Goal: Task Accomplishment & Management: Use online tool/utility

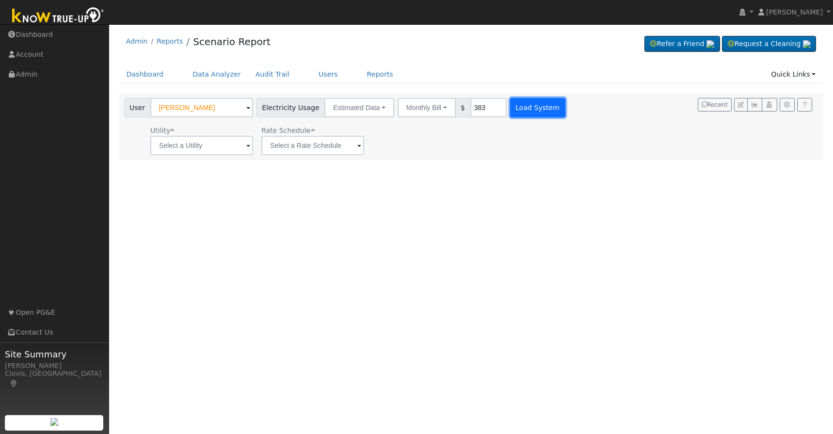
click at [526, 113] on button "Load System" at bounding box center [537, 107] width 55 height 19
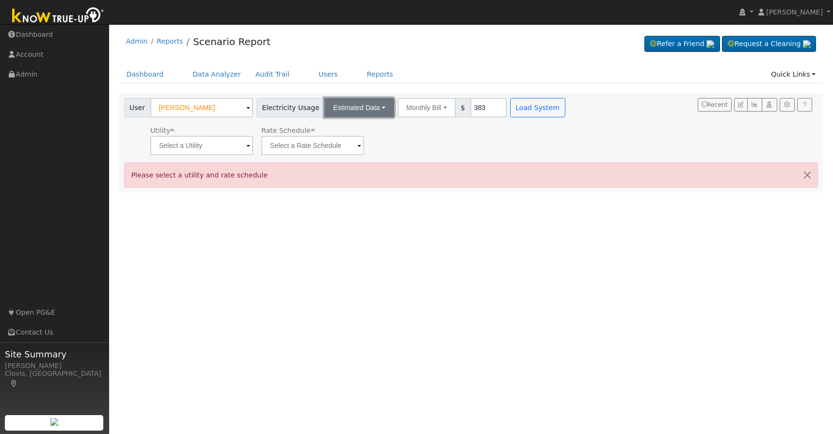
click at [370, 110] on button "Estimated Data" at bounding box center [359, 107] width 70 height 19
click at [366, 126] on link "Connected Data" at bounding box center [359, 129] width 69 height 14
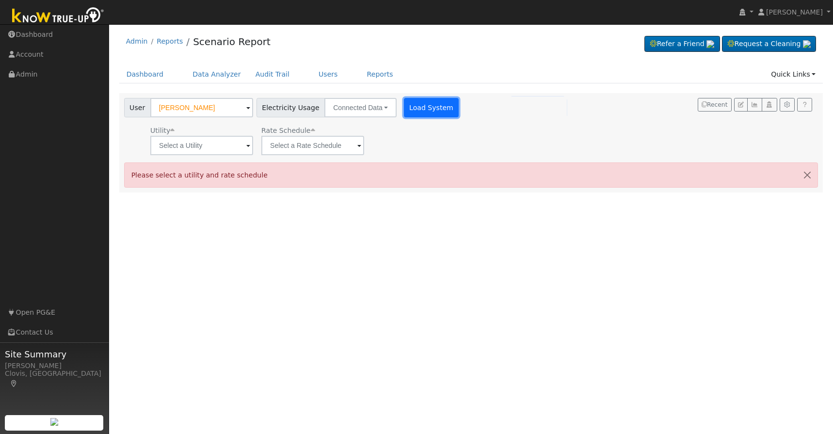
click at [415, 110] on button "Load System" at bounding box center [431, 107] width 55 height 19
click at [211, 148] on input "text" at bounding box center [201, 145] width 103 height 19
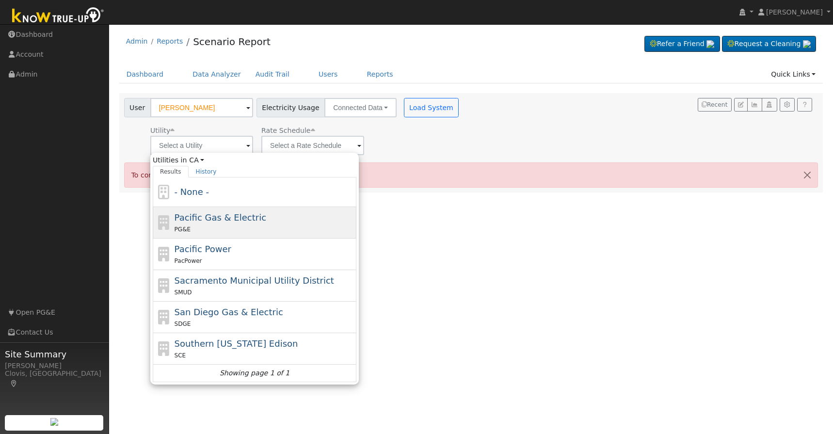
click at [212, 218] on span "Pacific Gas & Electric" at bounding box center [221, 217] width 92 height 10
type input "Pacific Gas & Electric"
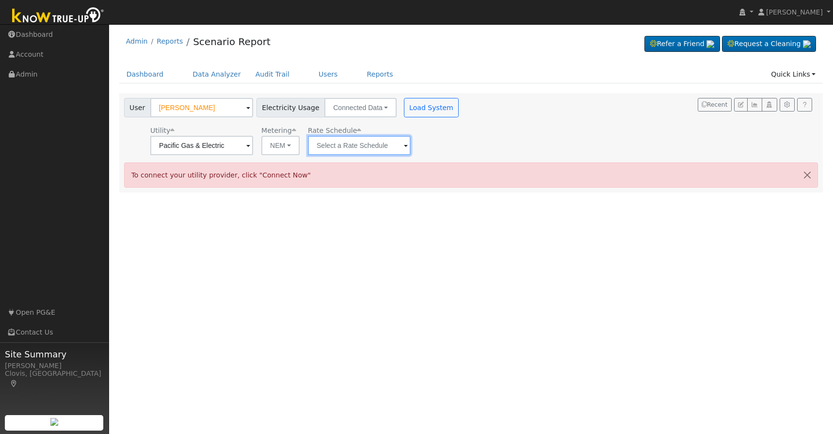
click at [374, 150] on input "text" at bounding box center [359, 145] width 103 height 19
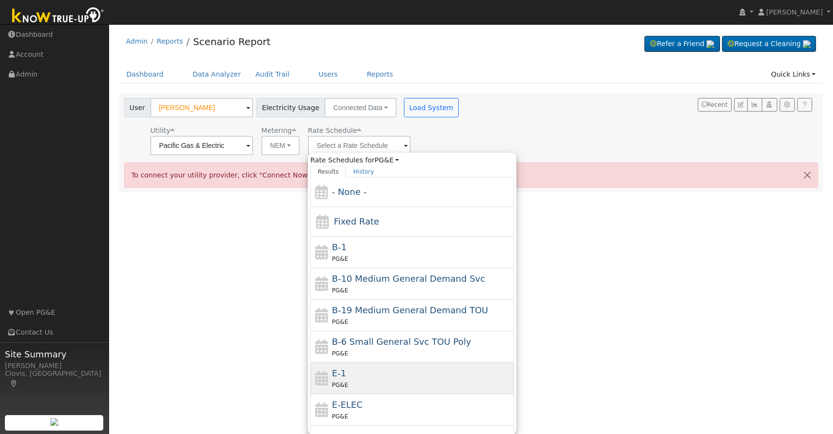
click at [352, 376] on div "E-1 PG&E" at bounding box center [422, 378] width 180 height 23
type input "E-1"
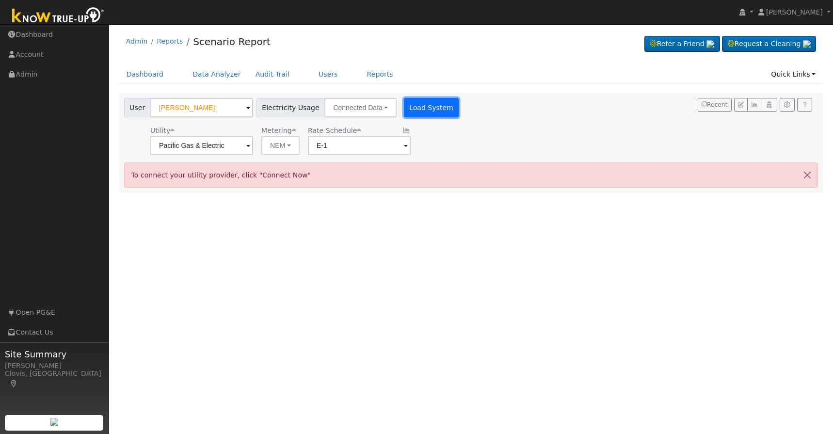
click at [410, 110] on button "Load System" at bounding box center [431, 107] width 55 height 19
click at [807, 173] on button "button" at bounding box center [807, 175] width 20 height 24
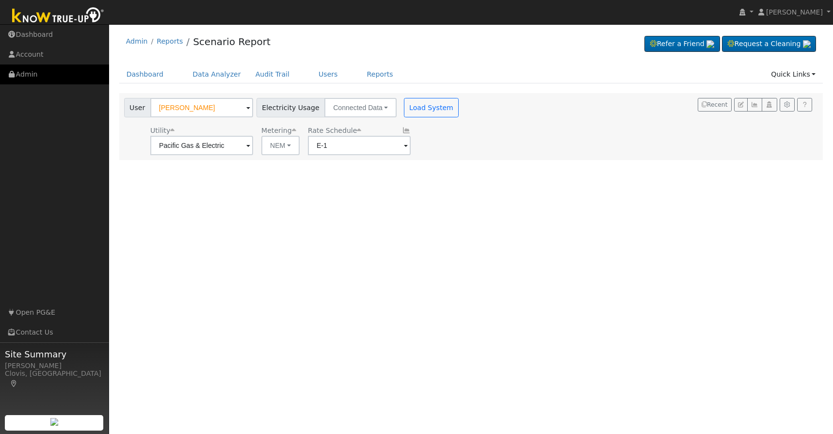
click at [37, 73] on link "Admin" at bounding box center [54, 74] width 109 height 20
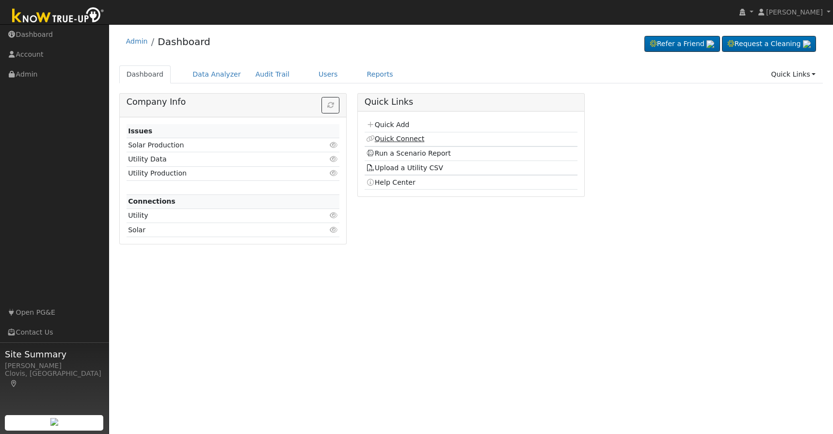
click at [410, 141] on link "Quick Connect" at bounding box center [395, 139] width 58 height 8
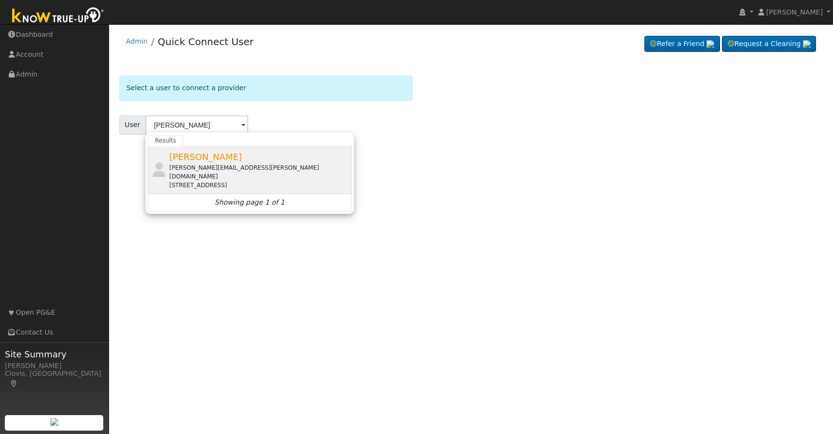
click at [197, 167] on div "[PERSON_NAME][EMAIL_ADDRESS][PERSON_NAME][DOMAIN_NAME]" at bounding box center [259, 171] width 180 height 17
type input "[PERSON_NAME]"
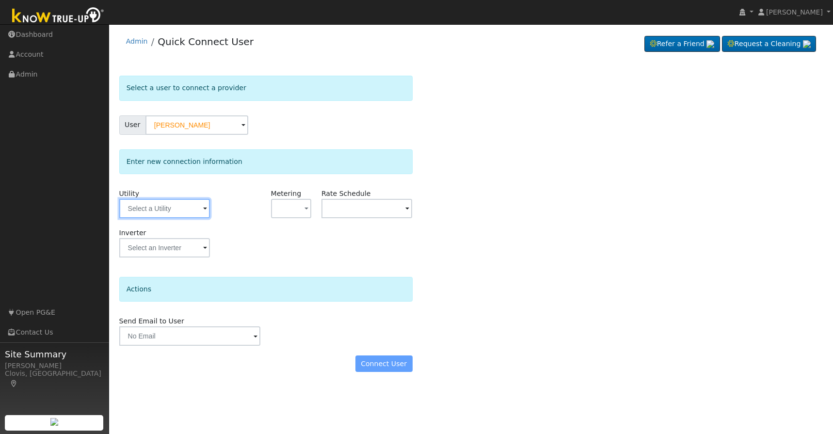
click at [180, 212] on input "text" at bounding box center [164, 208] width 91 height 19
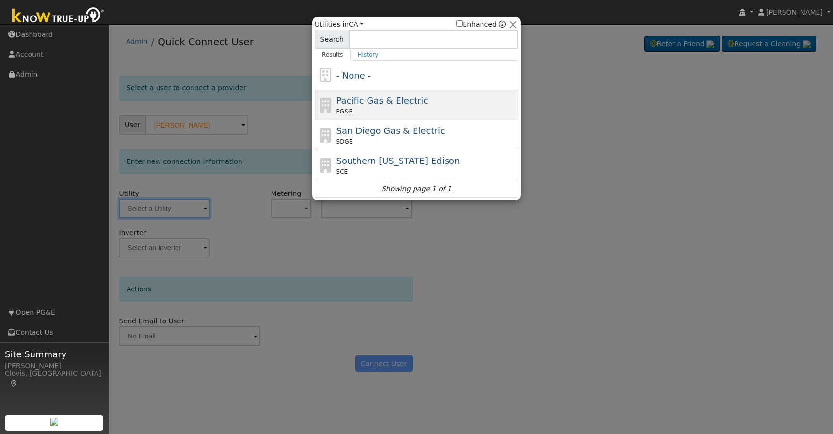
click at [386, 105] on span "Pacific Gas & Electric" at bounding box center [383, 101] width 92 height 10
type input "PG&E"
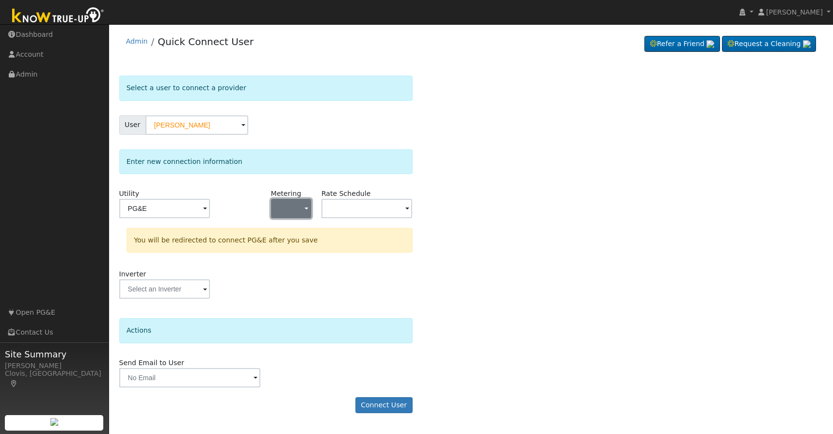
click at [288, 215] on button "button" at bounding box center [291, 208] width 40 height 19
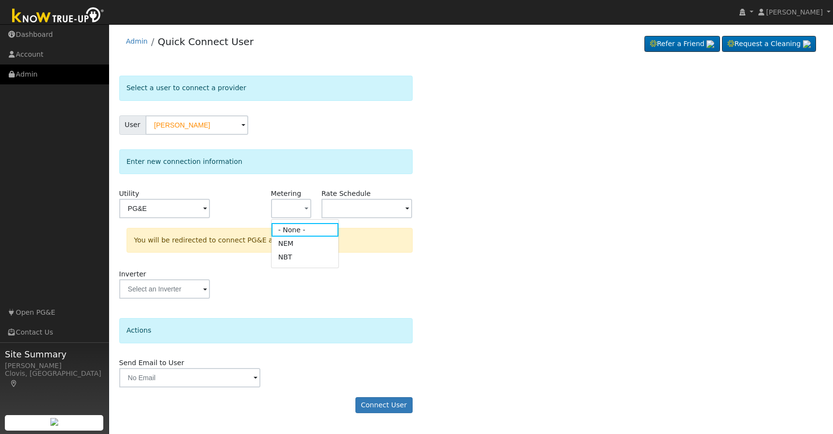
click at [36, 73] on link "Admin" at bounding box center [54, 74] width 109 height 20
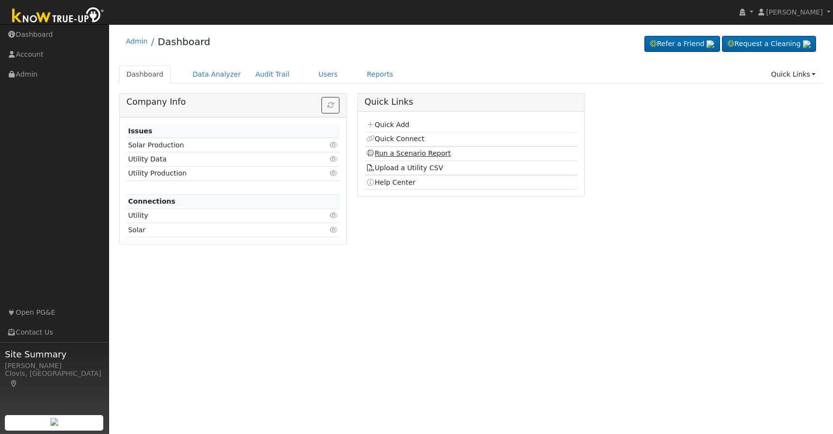
click at [400, 152] on link "Run a Scenario Report" at bounding box center [408, 153] width 85 height 8
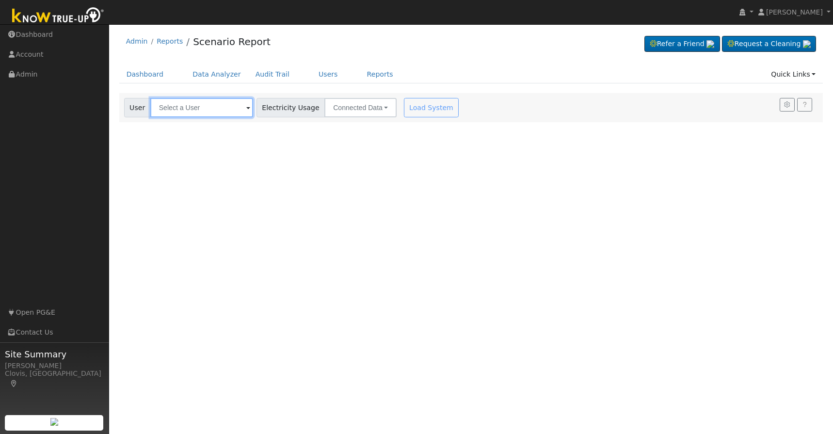
click at [200, 109] on input "text" at bounding box center [201, 107] width 103 height 19
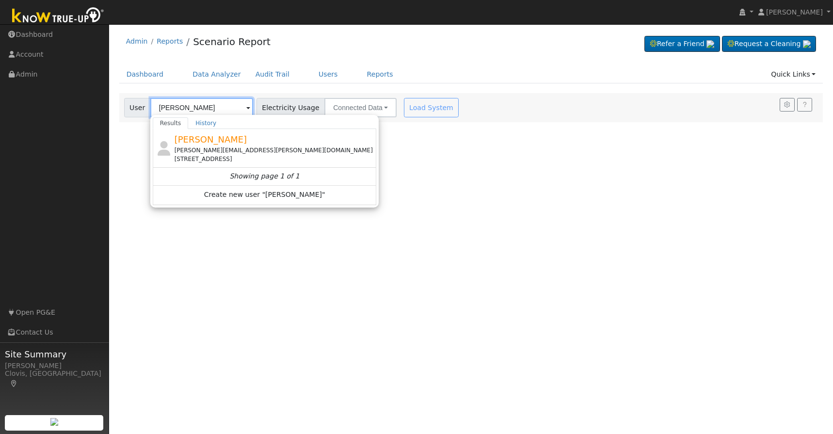
type input "mangot kan"
click at [29, 76] on link "Admin" at bounding box center [54, 74] width 109 height 20
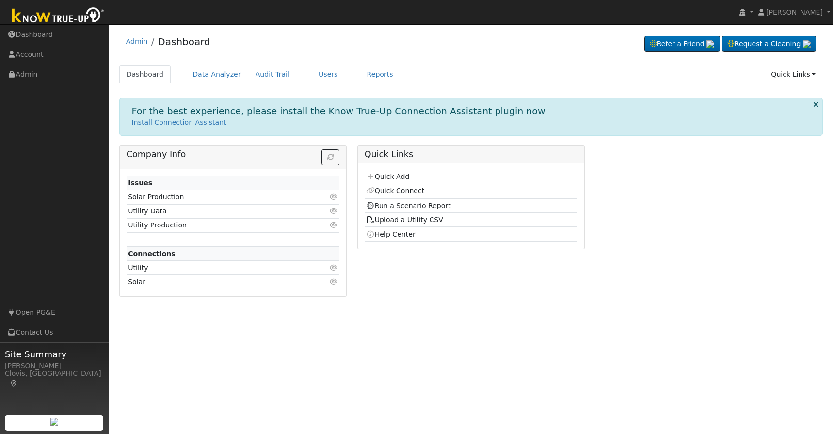
click at [402, 195] on td "Quick Connect" at bounding box center [471, 191] width 213 height 15
click at [398, 191] on link "Quick Connect" at bounding box center [395, 191] width 58 height 8
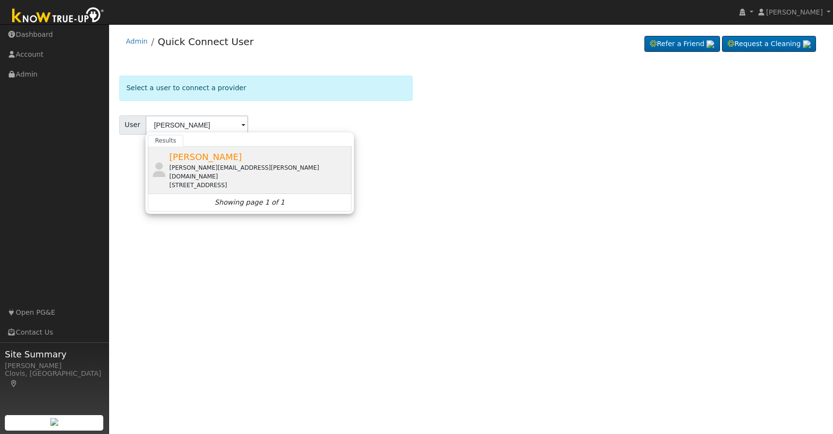
click at [201, 163] on div "[PERSON_NAME][EMAIL_ADDRESS][PERSON_NAME][DOMAIN_NAME]" at bounding box center [259, 171] width 180 height 17
type input "[PERSON_NAME]"
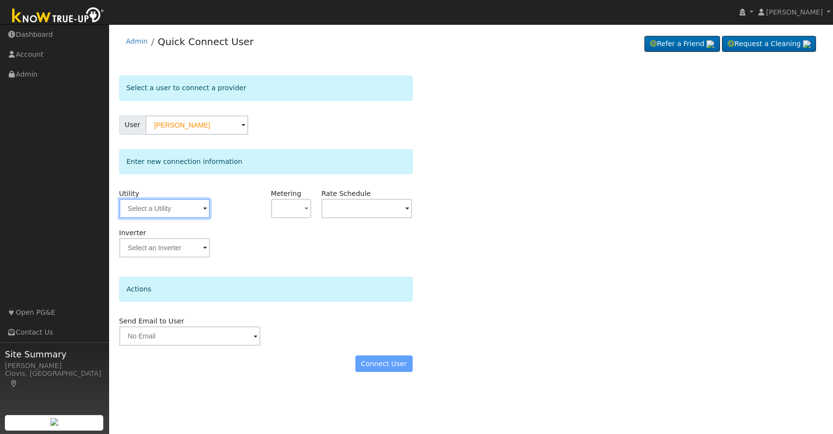
click at [192, 208] on input "text" at bounding box center [164, 208] width 91 height 19
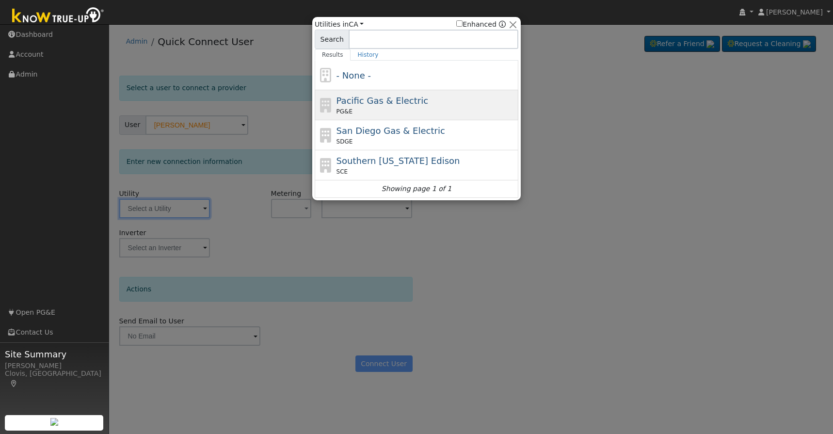
click at [355, 101] on span "Pacific Gas & Electric" at bounding box center [383, 101] width 92 height 10
type input "PG&E"
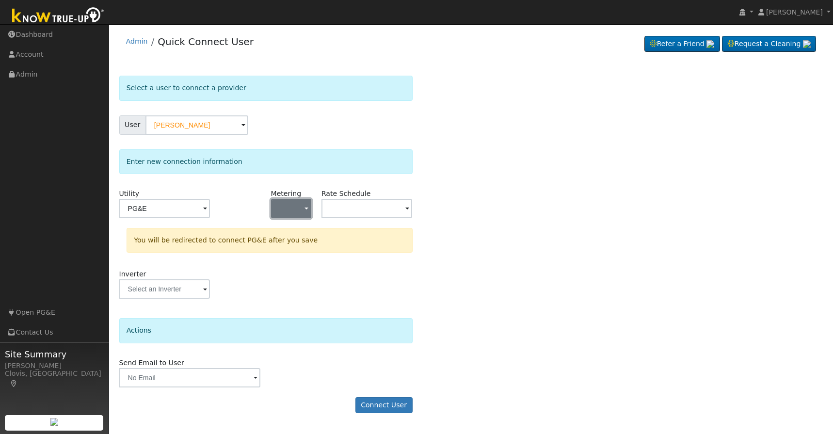
click at [309, 208] on button "button" at bounding box center [291, 208] width 40 height 19
click at [295, 242] on link "NEM" at bounding box center [305, 244] width 67 height 14
drag, startPoint x: 363, startPoint y: 195, endPoint x: 362, endPoint y: 208, distance: 12.2
click at [362, 208] on div "Rate Schedule" at bounding box center [366, 208] width 101 height 39
click at [362, 208] on input "text" at bounding box center [367, 208] width 91 height 19
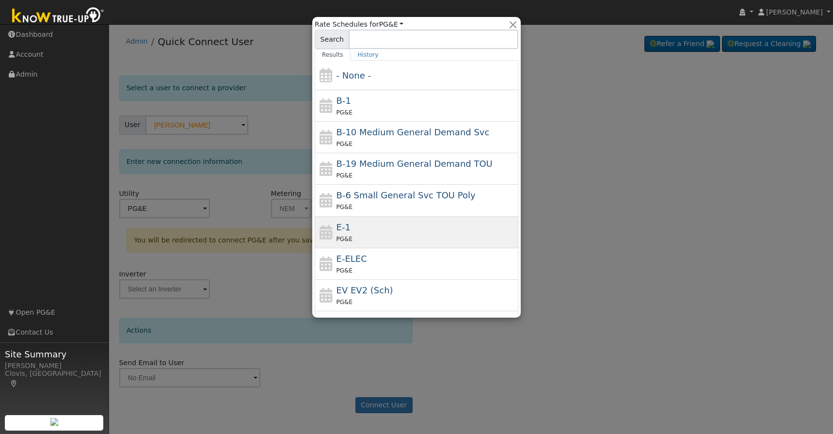
click at [360, 234] on div "PG&E" at bounding box center [427, 239] width 180 height 10
type input "E-1"
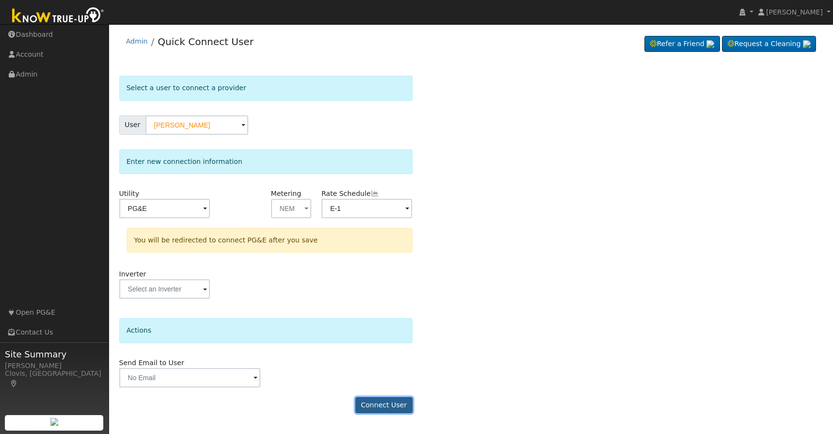
click at [372, 404] on button "Connect User" at bounding box center [383, 405] width 57 height 16
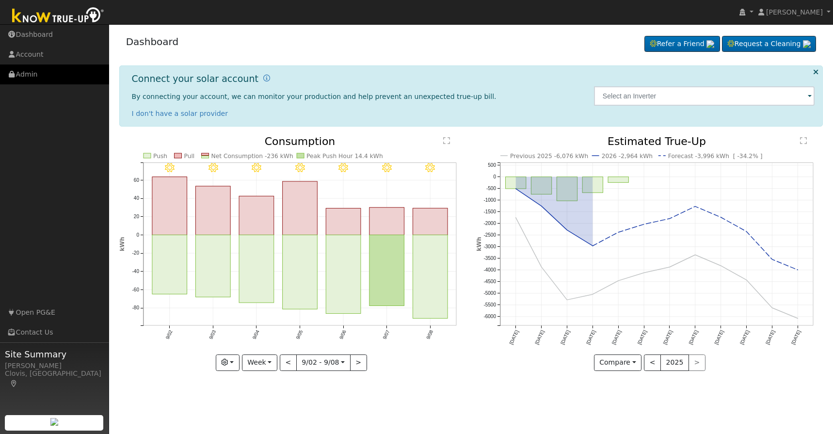
click at [34, 77] on link "Admin" at bounding box center [54, 74] width 109 height 20
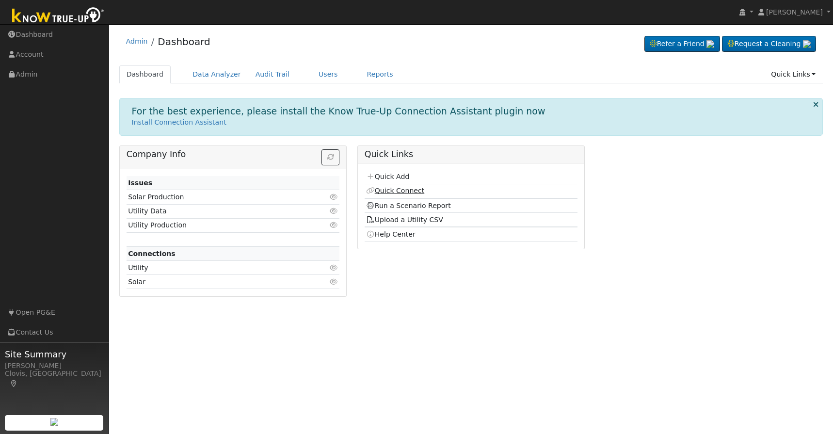
click at [382, 191] on link "Quick Connect" at bounding box center [395, 191] width 58 height 8
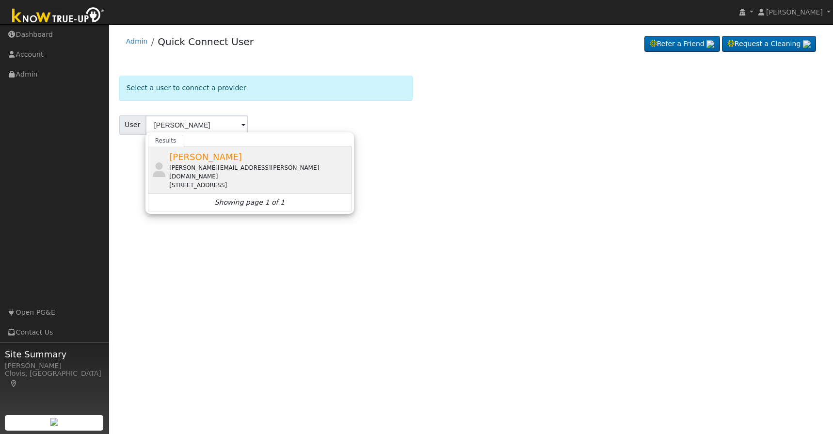
click at [210, 158] on span "Mangot Kandola" at bounding box center [205, 157] width 73 height 10
type input "Mangot Kandola"
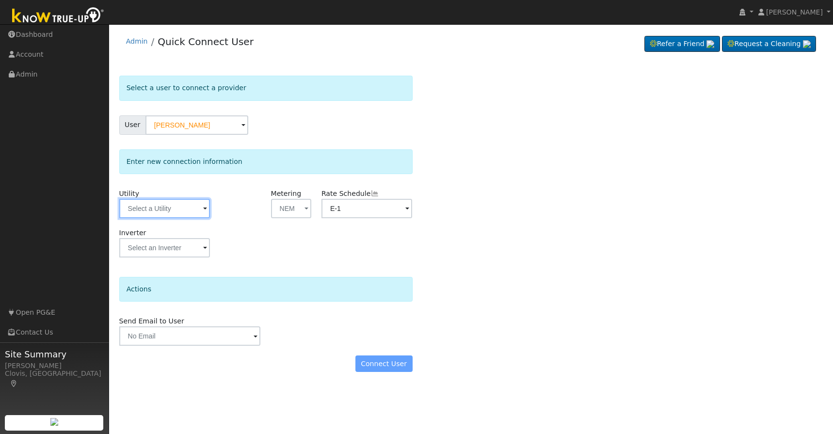
click at [193, 207] on input "text" at bounding box center [164, 208] width 91 height 19
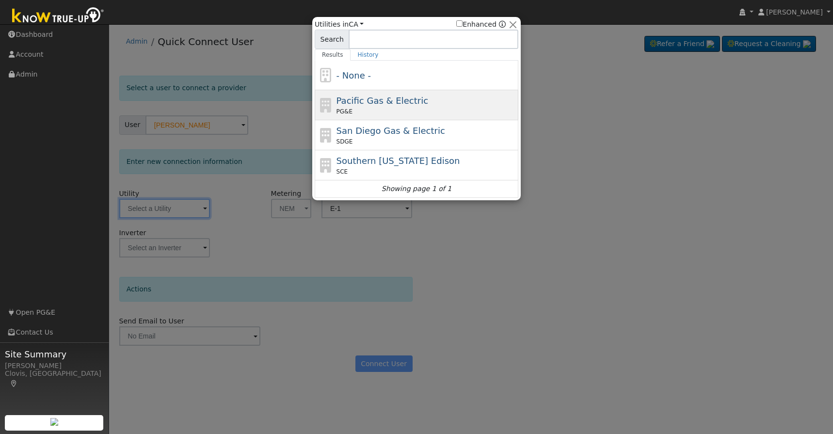
click at [359, 105] on span "Pacific Gas & Electric" at bounding box center [383, 101] width 92 height 10
type input "PG&E"
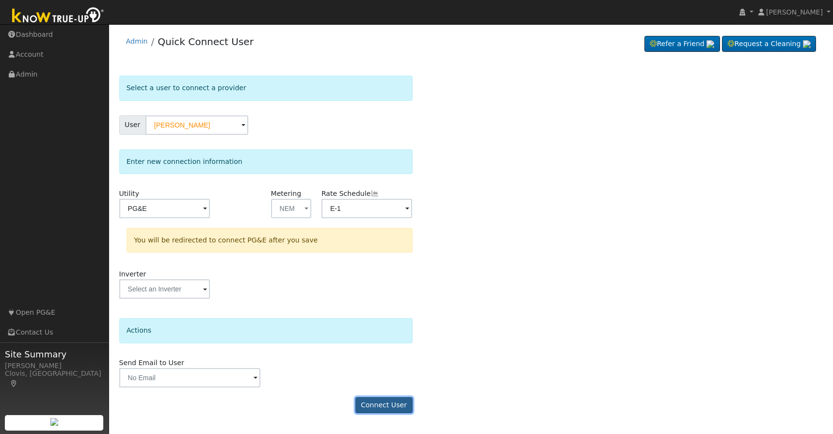
click at [379, 402] on button "Connect User" at bounding box center [383, 405] width 57 height 16
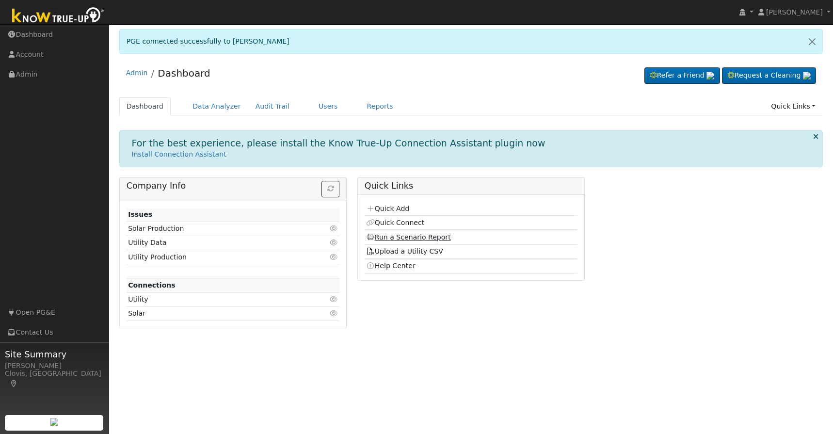
click at [401, 237] on link "Run a Scenario Report" at bounding box center [408, 237] width 85 height 8
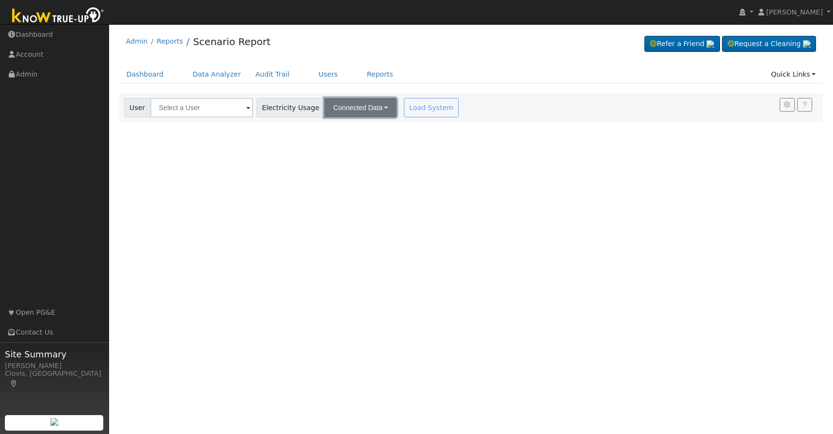
drag, startPoint x: 351, startPoint y: 111, endPoint x: 321, endPoint y: 111, distance: 30.1
click at [324, 111] on button "Connected Data" at bounding box center [360, 107] width 72 height 19
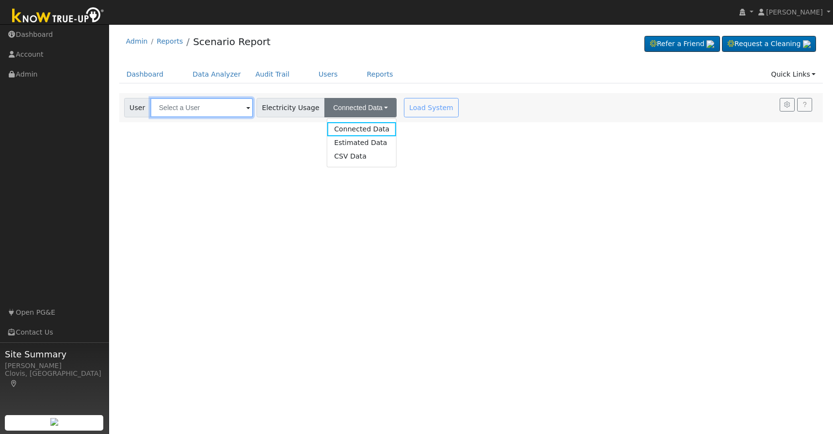
click at [195, 113] on input "text" at bounding box center [201, 107] width 103 height 19
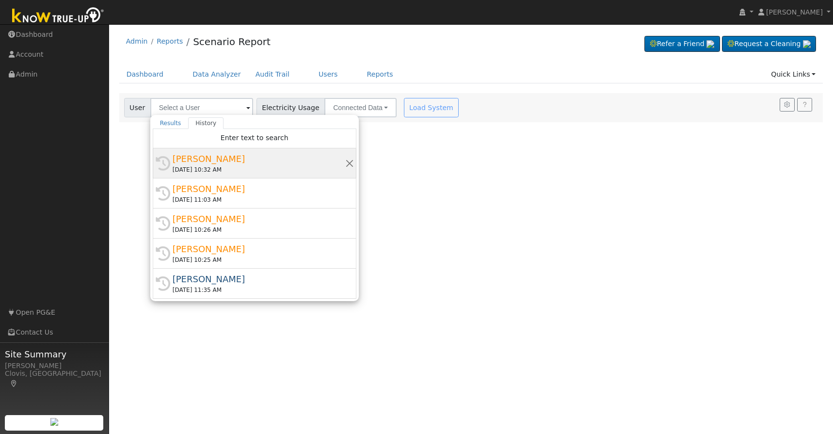
click at [203, 160] on div "[PERSON_NAME]" at bounding box center [259, 158] width 173 height 13
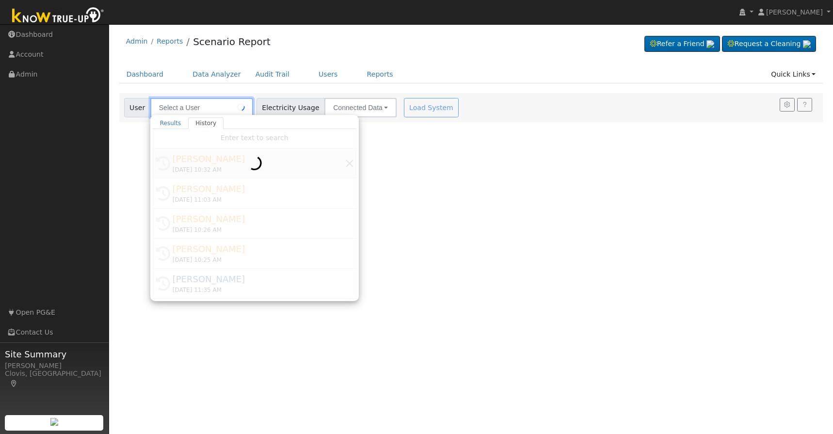
type input "[PERSON_NAME]"
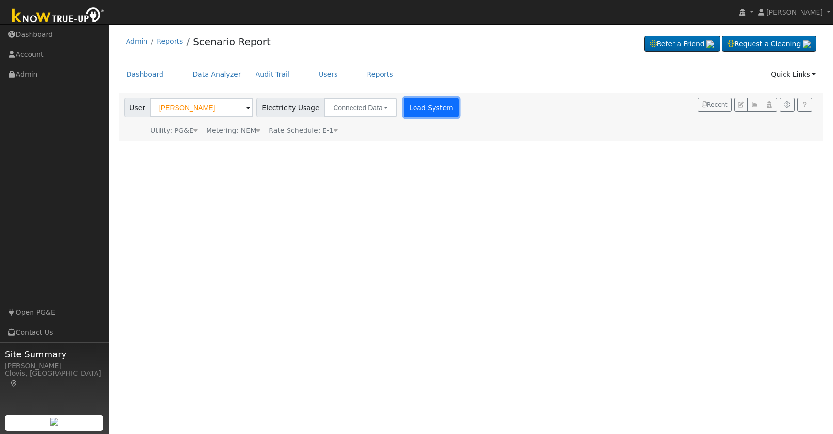
click at [412, 104] on button "Load System" at bounding box center [431, 107] width 55 height 19
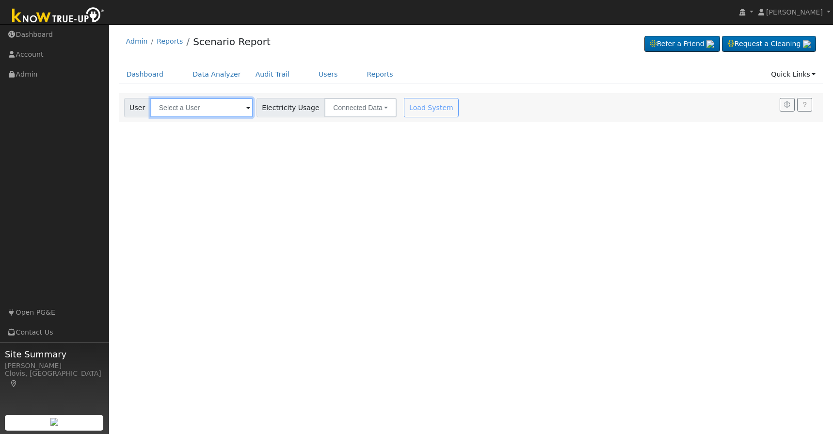
click at [194, 106] on input "text" at bounding box center [201, 107] width 103 height 19
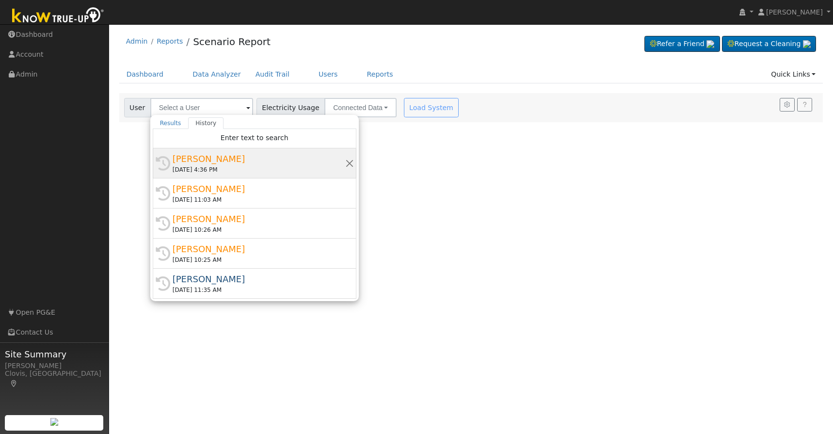
click at [205, 160] on div "[PERSON_NAME]" at bounding box center [259, 158] width 173 height 13
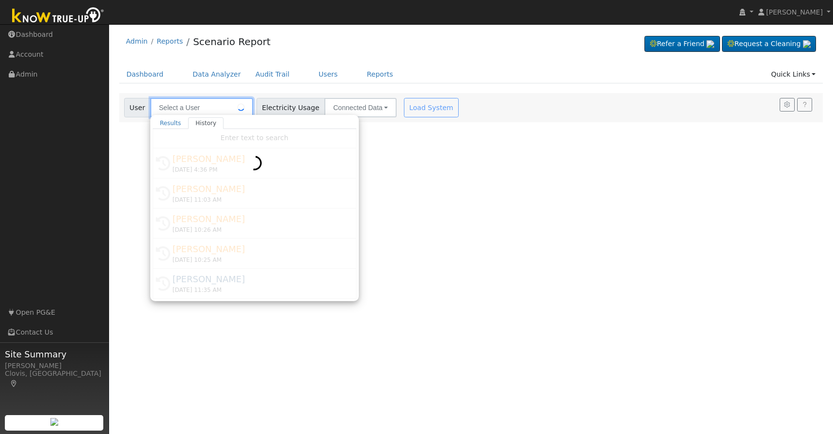
type input "[PERSON_NAME]"
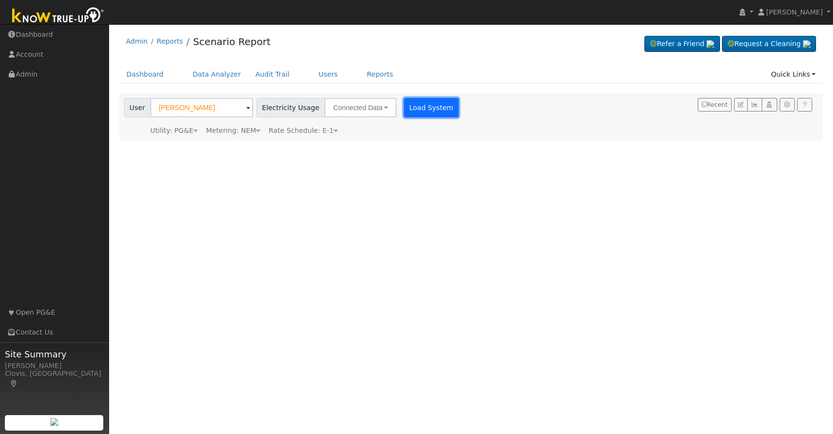
click at [420, 108] on button "Load System" at bounding box center [431, 107] width 55 height 19
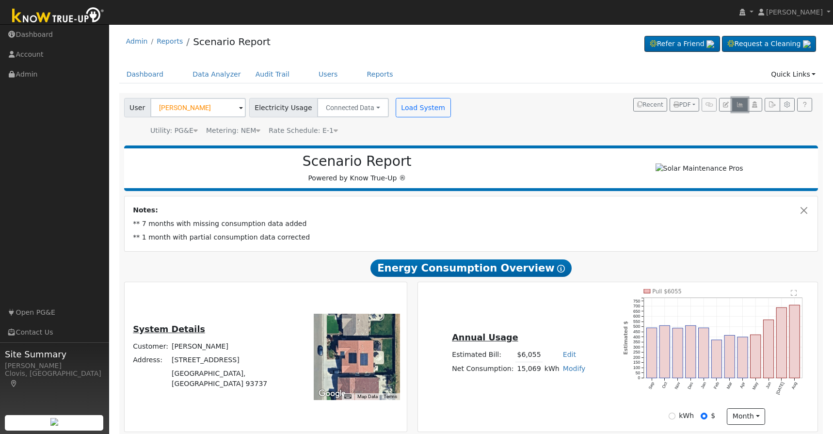
click at [740, 105] on icon "button" at bounding box center [739, 105] width 7 height 6
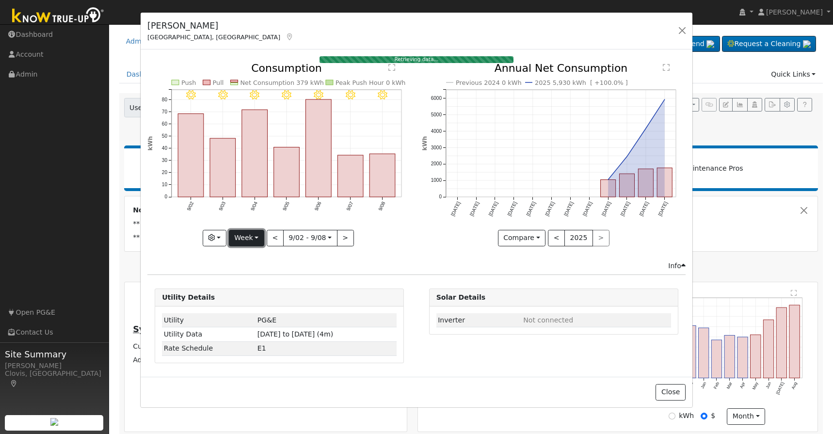
click at [259, 236] on button "Week" at bounding box center [246, 238] width 35 height 16
click at [258, 301] on link "Year" at bounding box center [262, 299] width 67 height 14
type input "2024-09-01"
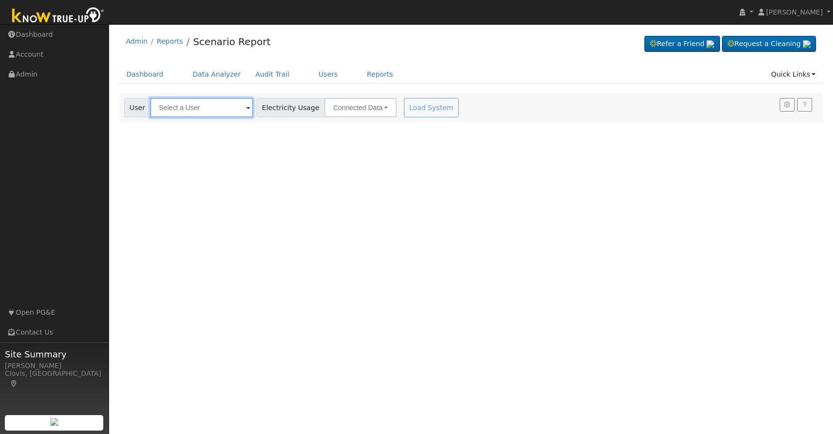
click at [209, 106] on input "text" at bounding box center [201, 107] width 103 height 19
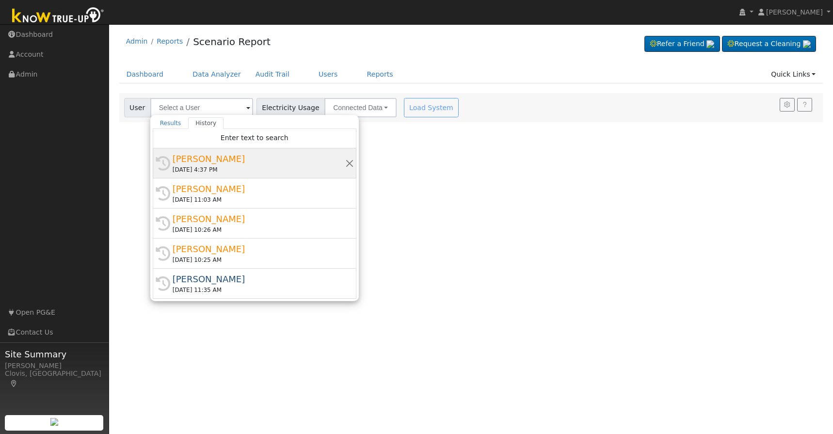
click at [204, 161] on div "[PERSON_NAME]" at bounding box center [259, 158] width 173 height 13
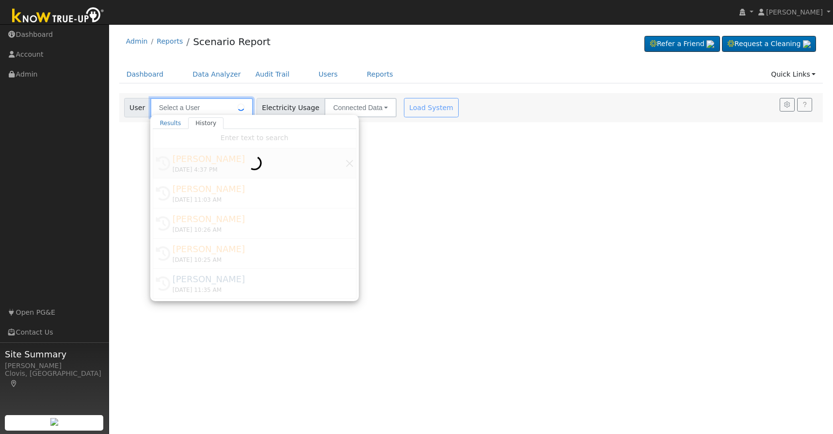
type input "[PERSON_NAME]"
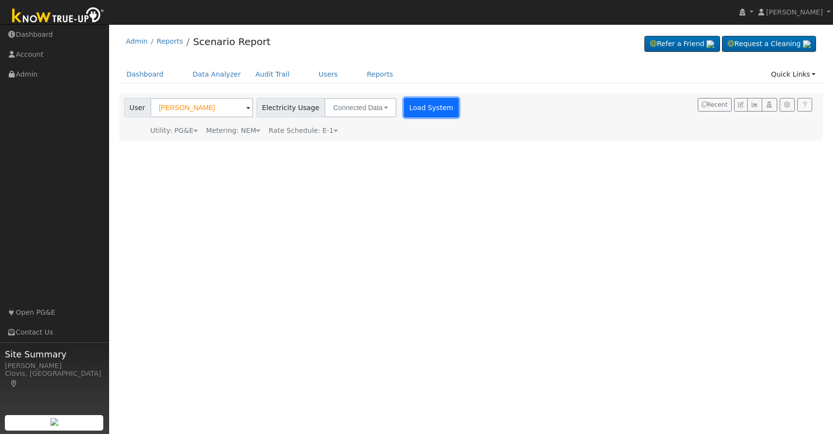
click at [432, 115] on button "Load System" at bounding box center [431, 107] width 55 height 19
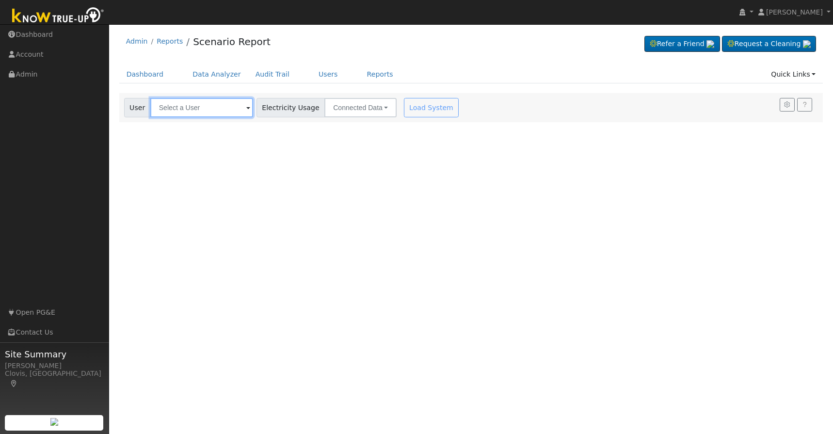
click at [216, 108] on input "text" at bounding box center [201, 107] width 103 height 19
click at [218, 107] on input "text" at bounding box center [201, 107] width 103 height 19
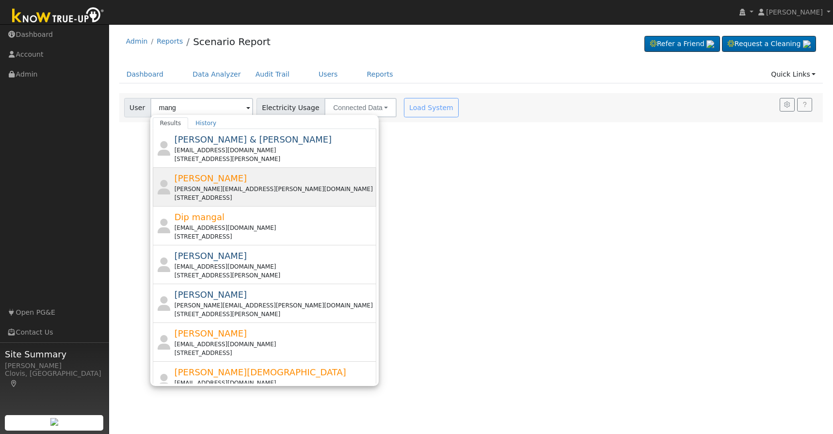
click at [206, 181] on span "[PERSON_NAME]" at bounding box center [211, 178] width 73 height 10
type input "[PERSON_NAME]"
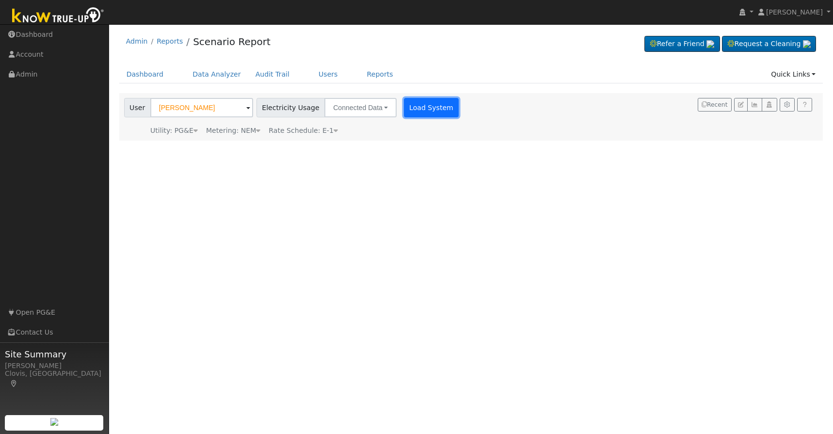
click at [405, 106] on button "Load System" at bounding box center [431, 107] width 55 height 19
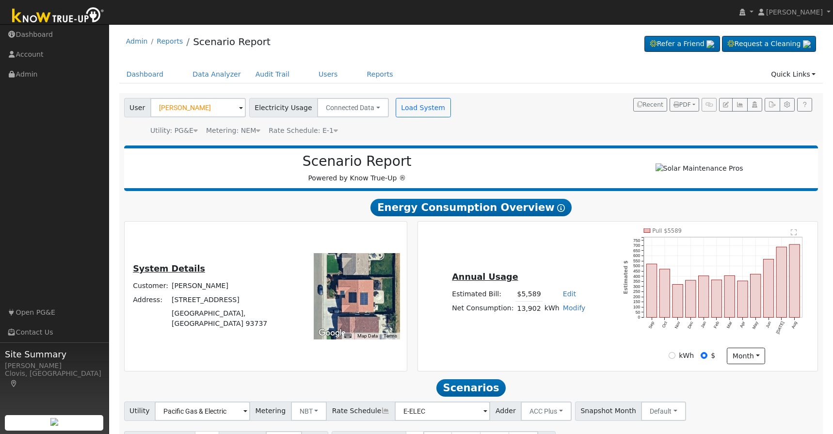
drag, startPoint x: 515, startPoint y: 312, endPoint x: 545, endPoint y: 315, distance: 30.2
click at [545, 315] on tr "Net Consumption: 13,902 kWh Modify Add Consumption Add Electric Vehicle Add Con…" at bounding box center [519, 309] width 137 height 14
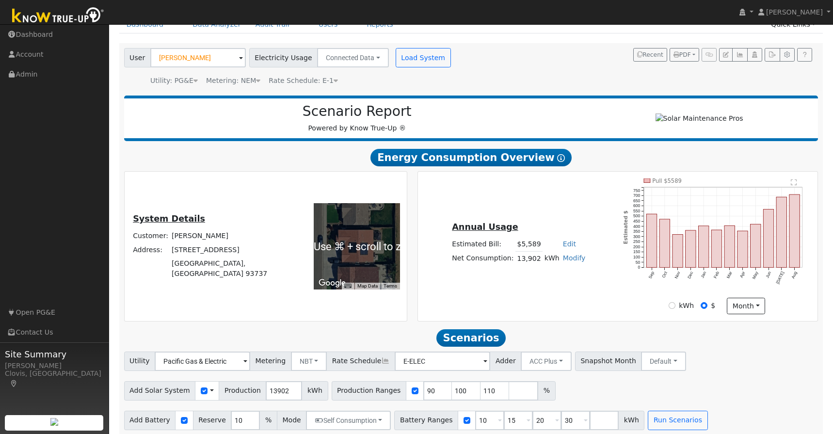
scroll to position [60, 0]
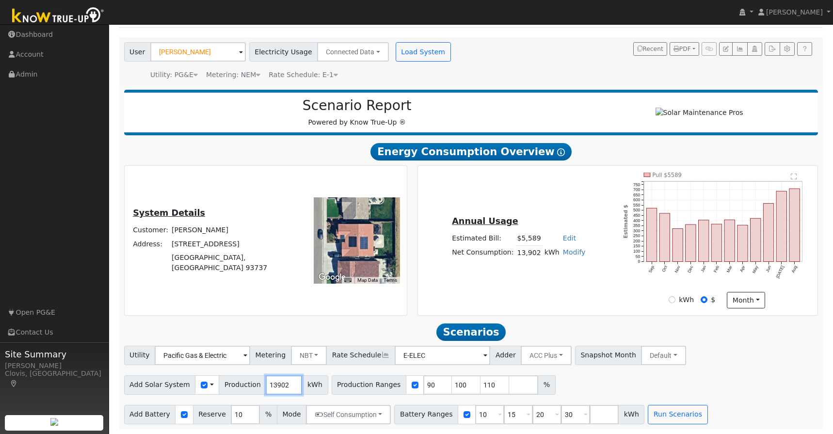
drag, startPoint x: 262, startPoint y: 384, endPoint x: 285, endPoint y: 389, distance: 23.3
click at [285, 389] on input "13902" at bounding box center [284, 384] width 36 height 19
click at [411, 313] on div "System Details Customer: [PERSON_NAME] Address: [STREET_ADDRESS] ← Move left → …" at bounding box center [265, 240] width 293 height 150
click at [425, 383] on input "90" at bounding box center [437, 384] width 29 height 19
type input "100"
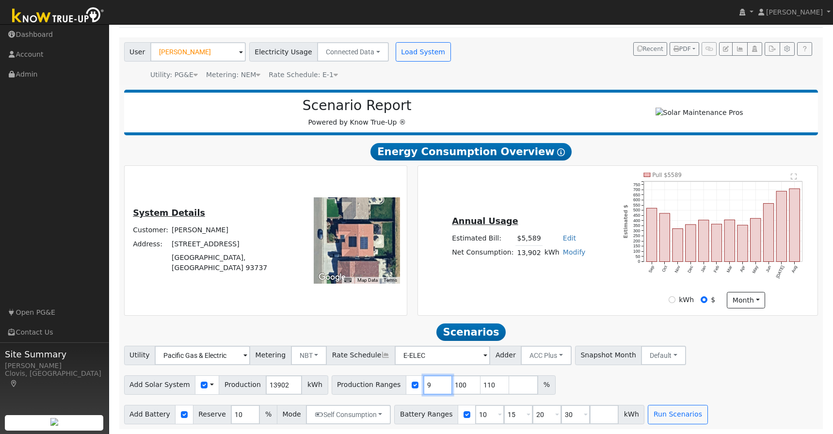
type input "110"
type input "100"
click at [454, 381] on input "110" at bounding box center [466, 384] width 29 height 19
type input "115"
click at [483, 413] on input "10" at bounding box center [489, 414] width 29 height 19
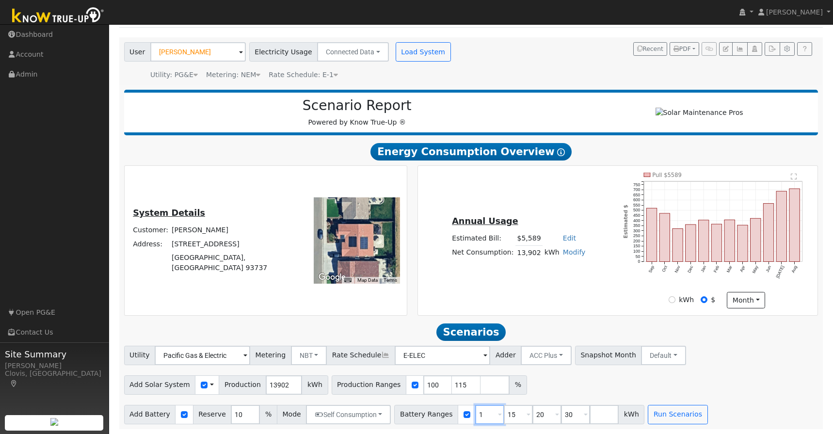
type input "15"
type input "20"
type input "30"
type input "20"
type input "30"
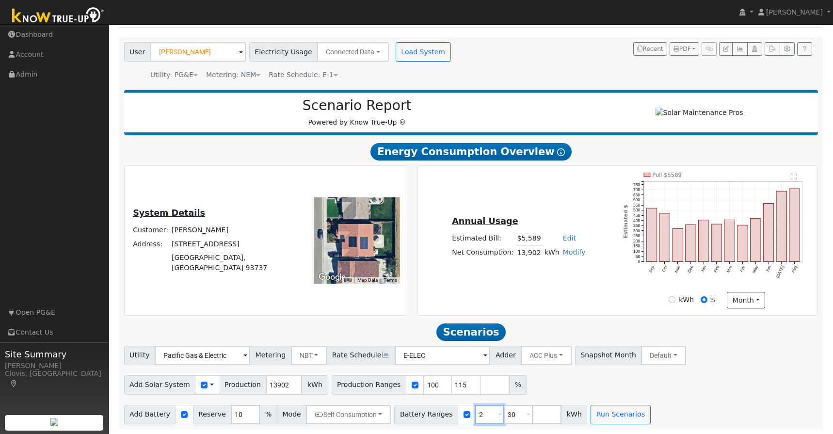
type input "30"
type input "3"
type input "0"
click at [504, 419] on input "number" at bounding box center [518, 414] width 29 height 19
type input "13.5"
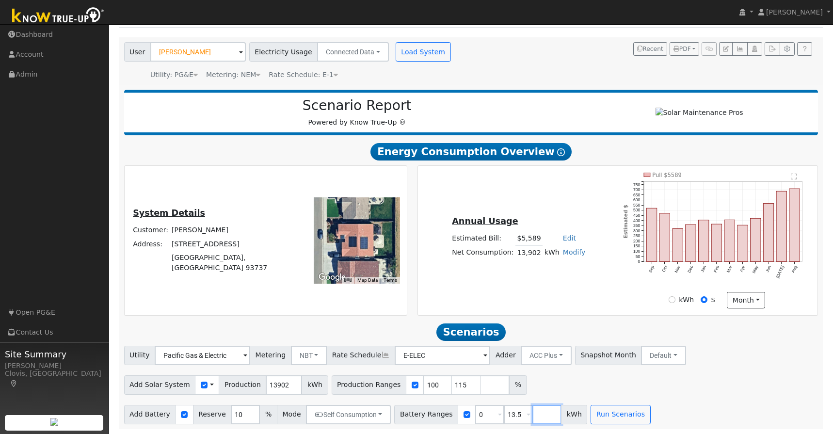
click at [532, 418] on input "number" at bounding box center [546, 414] width 29 height 19
type input "27.2"
click at [626, 410] on button "Run Scenarios" at bounding box center [649, 414] width 60 height 19
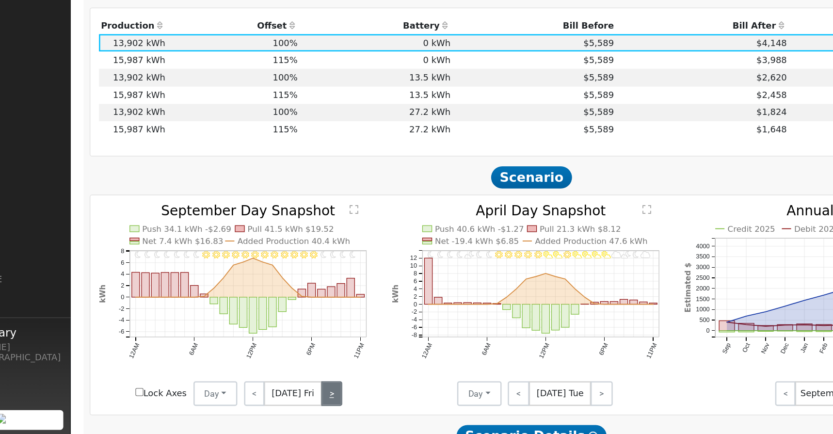
scroll to position [397, 0]
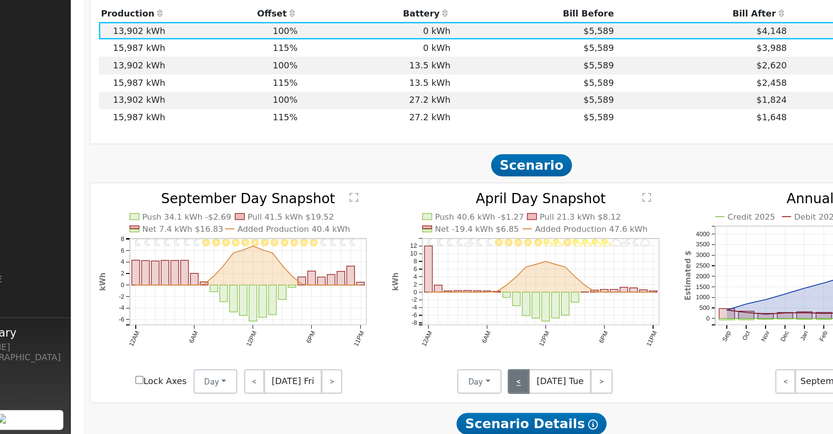
click at [464, 395] on link "<" at bounding box center [460, 392] width 17 height 19
click at [460, 394] on link "<" at bounding box center [460, 392] width 16 height 19
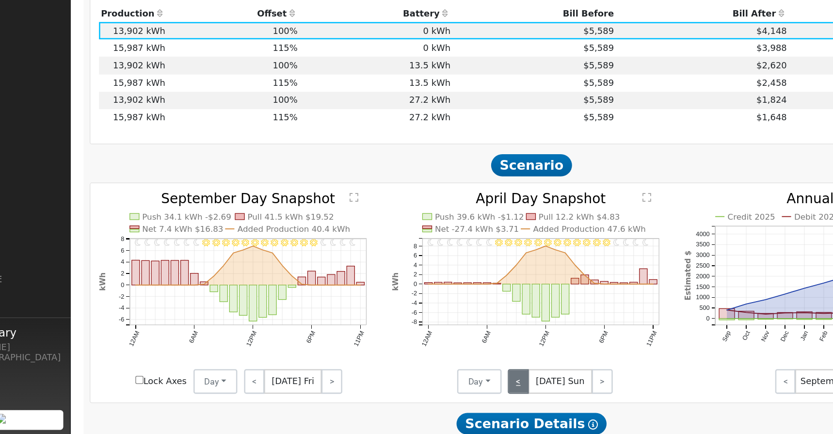
click at [460, 394] on link "<" at bounding box center [460, 392] width 16 height 19
click at [460, 394] on link "<" at bounding box center [460, 392] width 17 height 19
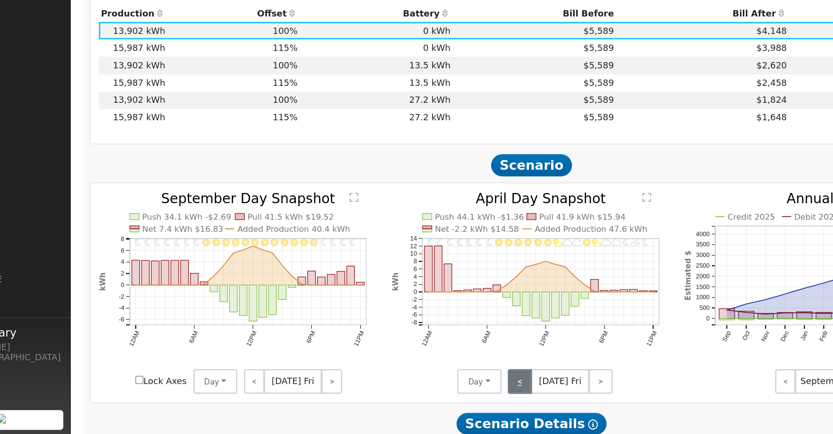
click at [462, 394] on link "<" at bounding box center [461, 392] width 19 height 19
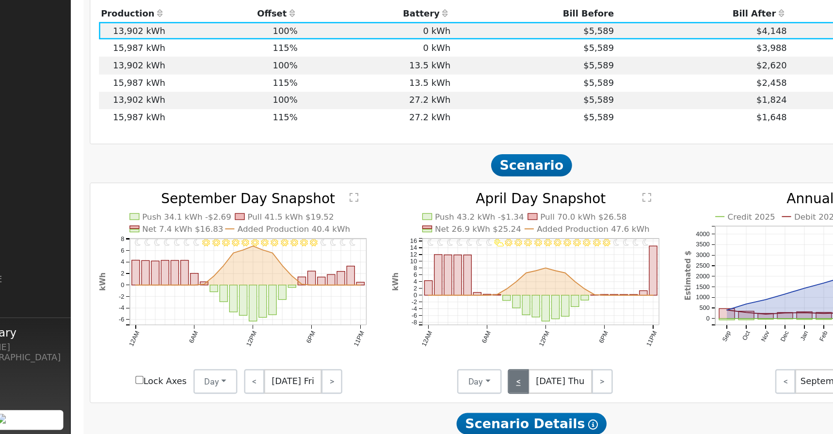
click at [466, 401] on link "<" at bounding box center [460, 392] width 16 height 19
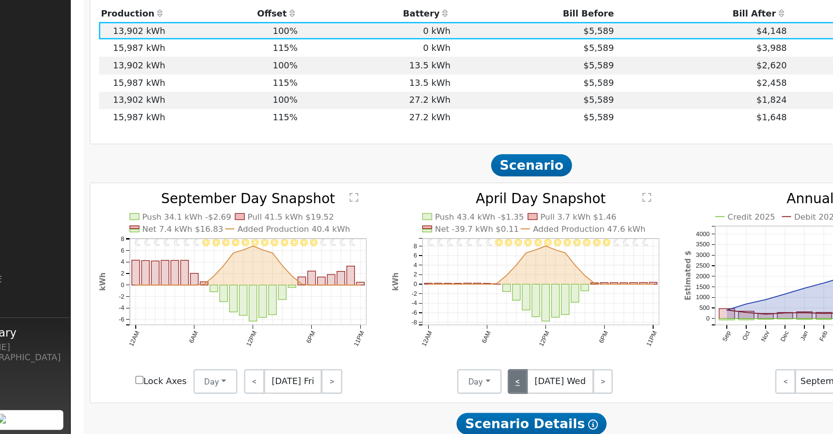
click at [464, 398] on link "<" at bounding box center [460, 392] width 16 height 19
click at [464, 398] on link "<" at bounding box center [460, 392] width 17 height 19
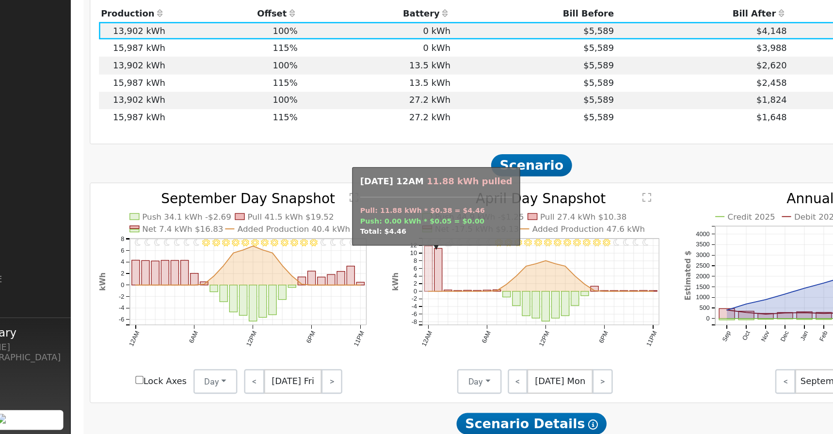
scroll to position [396, 0]
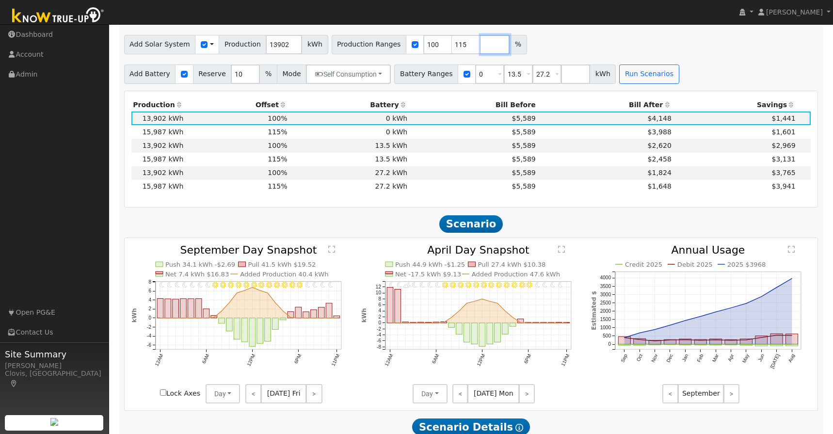
click at [481, 50] on input "number" at bounding box center [495, 44] width 29 height 19
type input "140"
click at [625, 75] on button "Run Scenarios" at bounding box center [649, 73] width 60 height 19
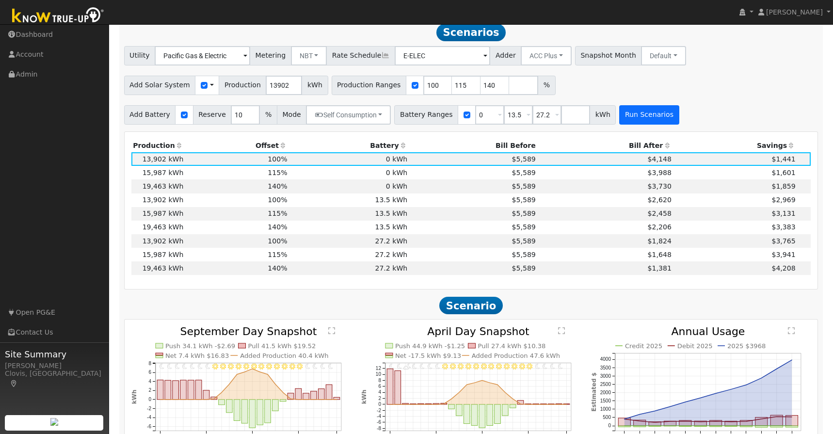
scroll to position [354, 0]
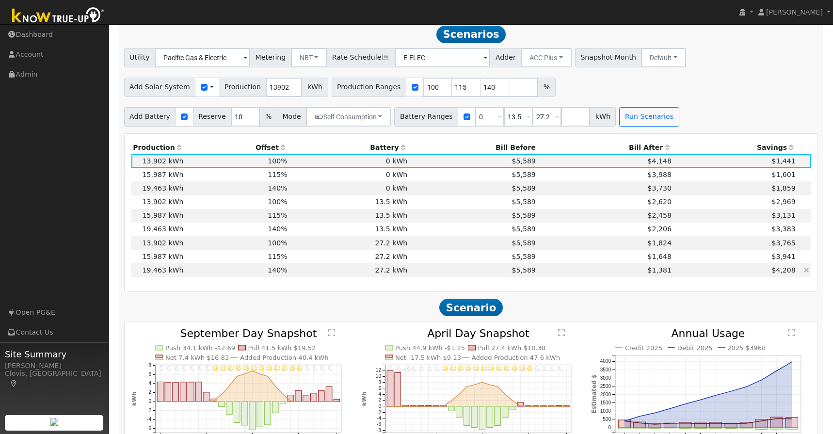
click at [616, 275] on td "$1,381" at bounding box center [605, 270] width 136 height 14
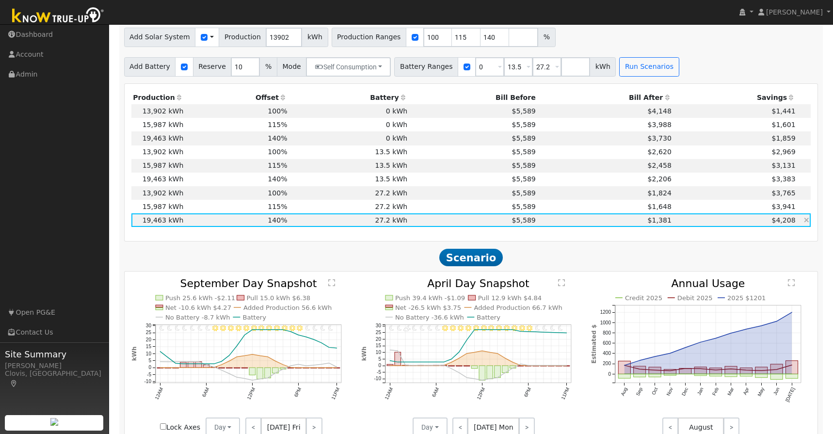
scroll to position [415, 0]
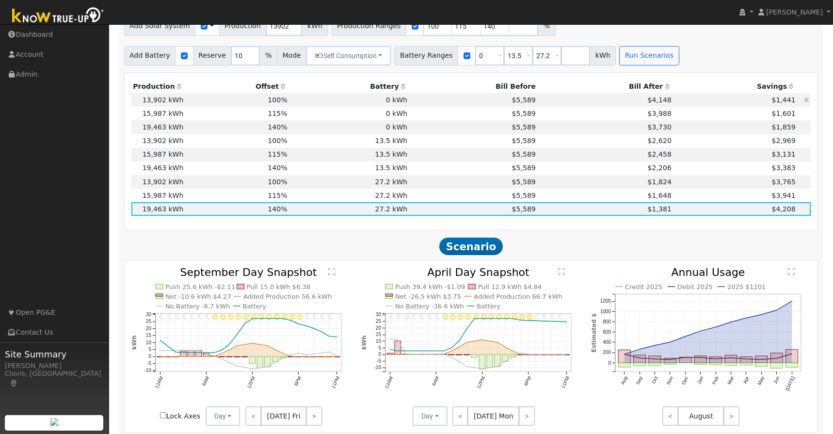
click at [406, 101] on td "0 kWh" at bounding box center [349, 100] width 120 height 14
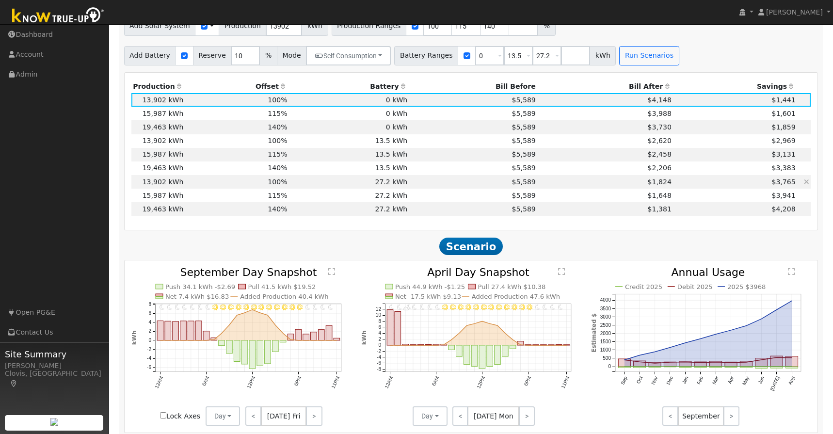
click at [314, 184] on td "27.2 kWh" at bounding box center [349, 182] width 120 height 14
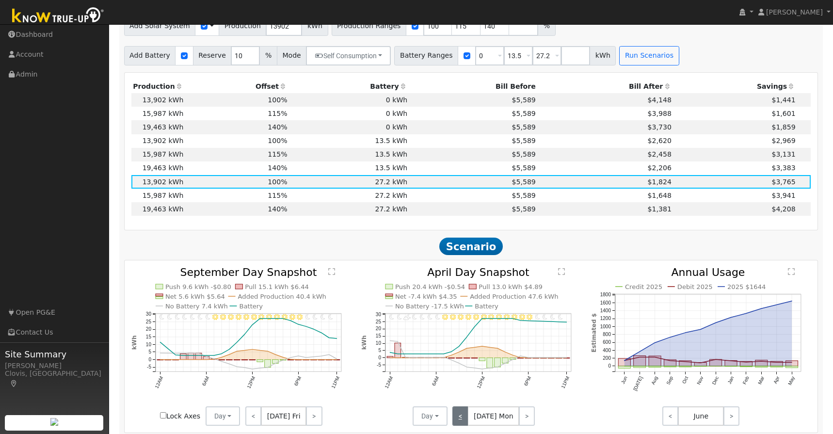
click at [465, 417] on link "<" at bounding box center [460, 415] width 16 height 19
click at [465, 417] on link "<" at bounding box center [460, 415] width 17 height 19
click at [465, 417] on link "<" at bounding box center [461, 415] width 19 height 19
click at [465, 417] on link "<" at bounding box center [460, 415] width 16 height 19
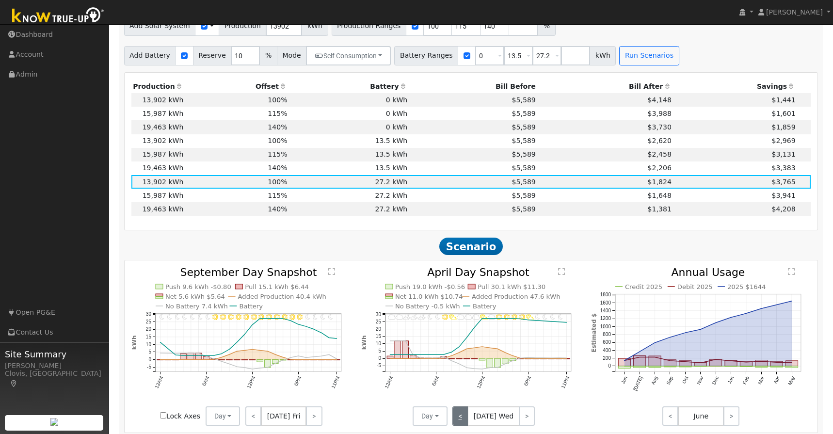
click at [465, 417] on link "<" at bounding box center [460, 415] width 16 height 19
click at [465, 417] on div "< [DATE] Tue >" at bounding box center [491, 415] width 87 height 19
click at [521, 425] on link ">" at bounding box center [525, 415] width 17 height 19
click at [521, 425] on link ">" at bounding box center [527, 415] width 16 height 19
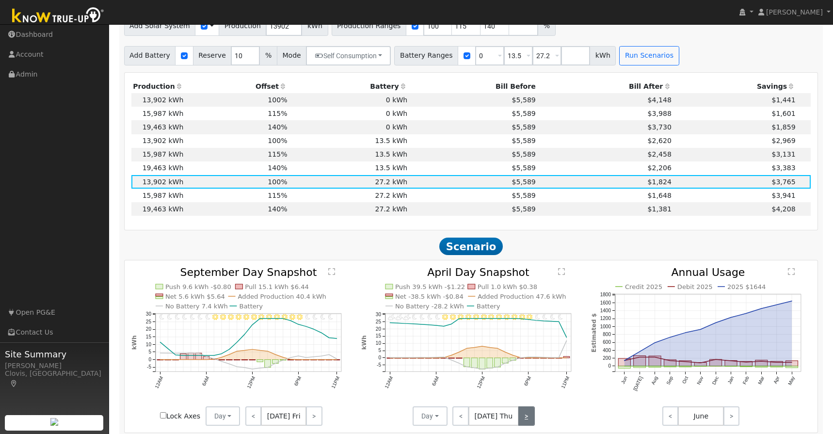
click at [521, 425] on link ">" at bounding box center [526, 415] width 16 height 19
click at [521, 425] on link ">" at bounding box center [525, 415] width 19 height 19
click at [521, 425] on link ">" at bounding box center [525, 415] width 17 height 19
click at [521, 425] on link ">" at bounding box center [526, 415] width 16 height 19
click at [521, 425] on link ">" at bounding box center [527, 415] width 16 height 19
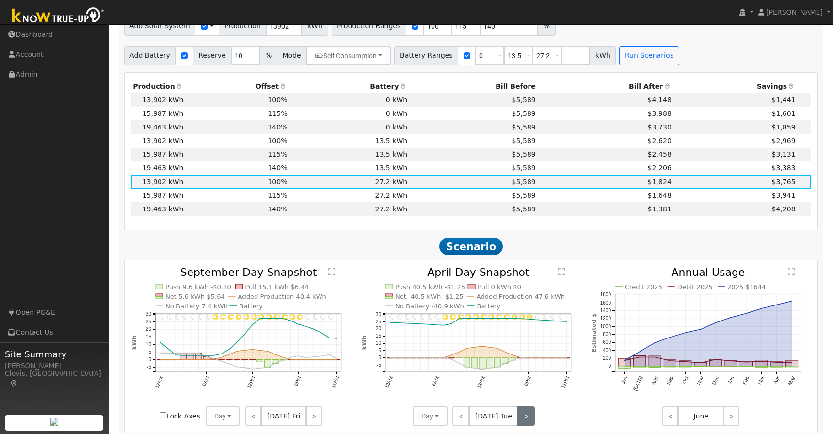
click at [521, 425] on link ">" at bounding box center [525, 415] width 17 height 19
click at [521, 425] on link ">" at bounding box center [527, 415] width 16 height 19
click at [527, 419] on link ">" at bounding box center [526, 415] width 16 height 19
click at [527, 419] on link ">" at bounding box center [525, 415] width 19 height 19
click at [527, 419] on link ">" at bounding box center [525, 415] width 17 height 19
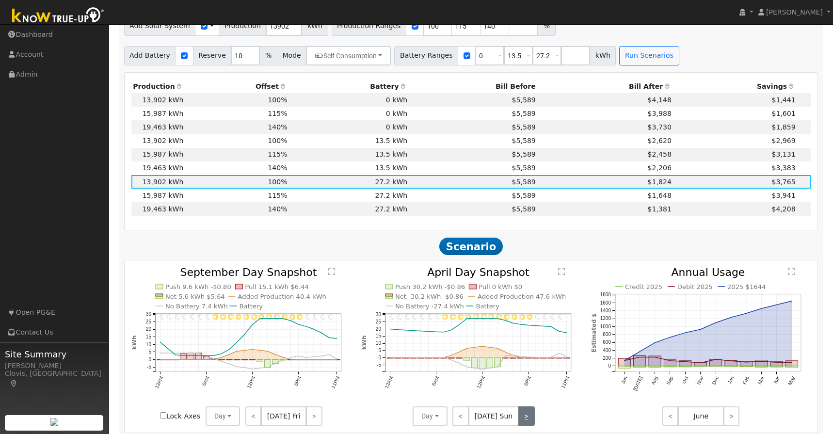
click at [527, 419] on link ">" at bounding box center [526, 415] width 16 height 19
click at [527, 419] on link ">" at bounding box center [527, 415] width 16 height 19
click at [527, 419] on link ">" at bounding box center [525, 415] width 17 height 19
click at [527, 419] on link ">" at bounding box center [527, 415] width 16 height 19
click at [528, 419] on link ">" at bounding box center [526, 415] width 16 height 19
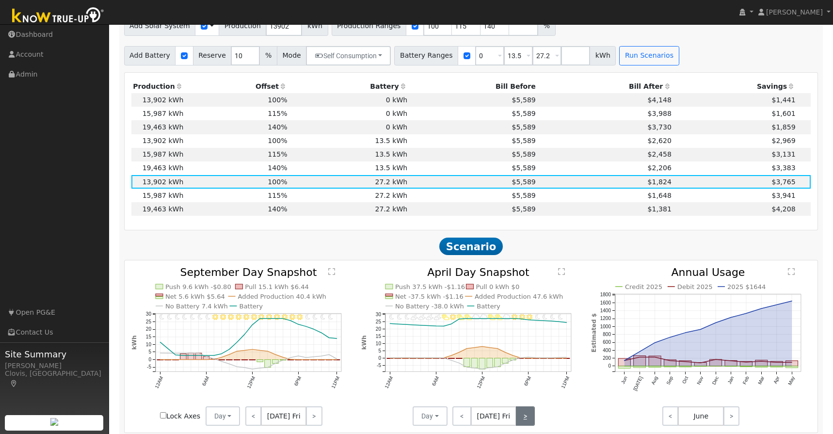
click at [528, 419] on link ">" at bounding box center [525, 415] width 19 height 19
click at [528, 419] on link ">" at bounding box center [525, 415] width 17 height 19
click at [528, 419] on link ">" at bounding box center [526, 415] width 16 height 19
click at [528, 419] on link ">" at bounding box center [527, 415] width 16 height 19
click at [528, 419] on link ">" at bounding box center [525, 415] width 17 height 19
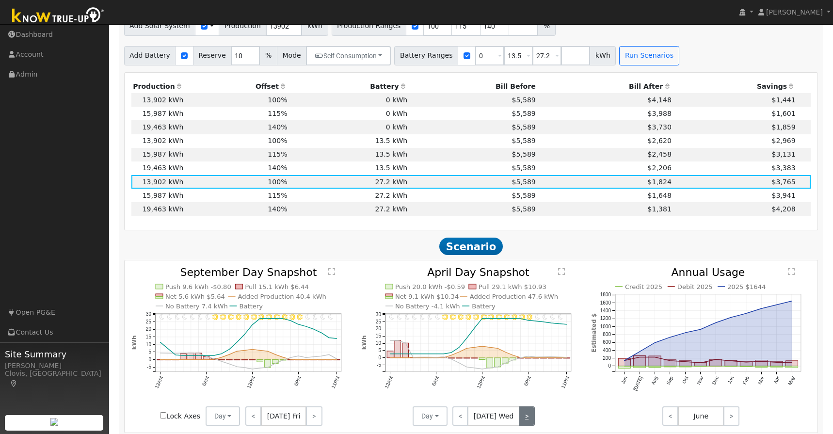
click at [528, 419] on link ">" at bounding box center [527, 415] width 16 height 19
click at [528, 419] on link ">" at bounding box center [526, 415] width 16 height 19
click at [528, 419] on link ">" at bounding box center [525, 415] width 19 height 19
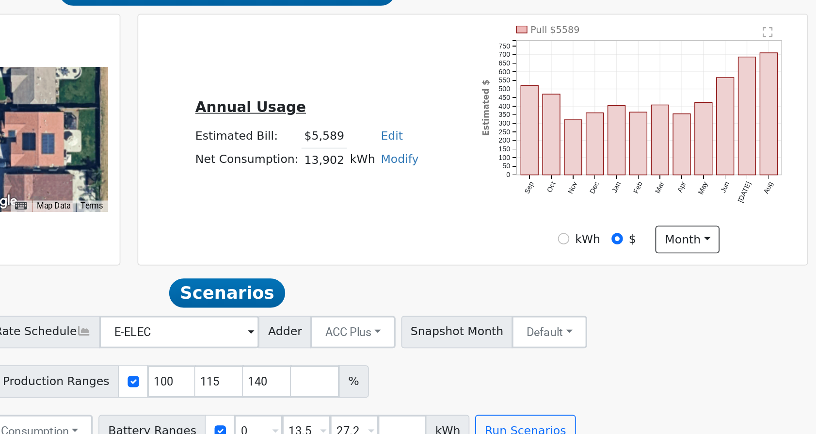
scroll to position [166, 0]
